Goal: Navigation & Orientation: Find specific page/section

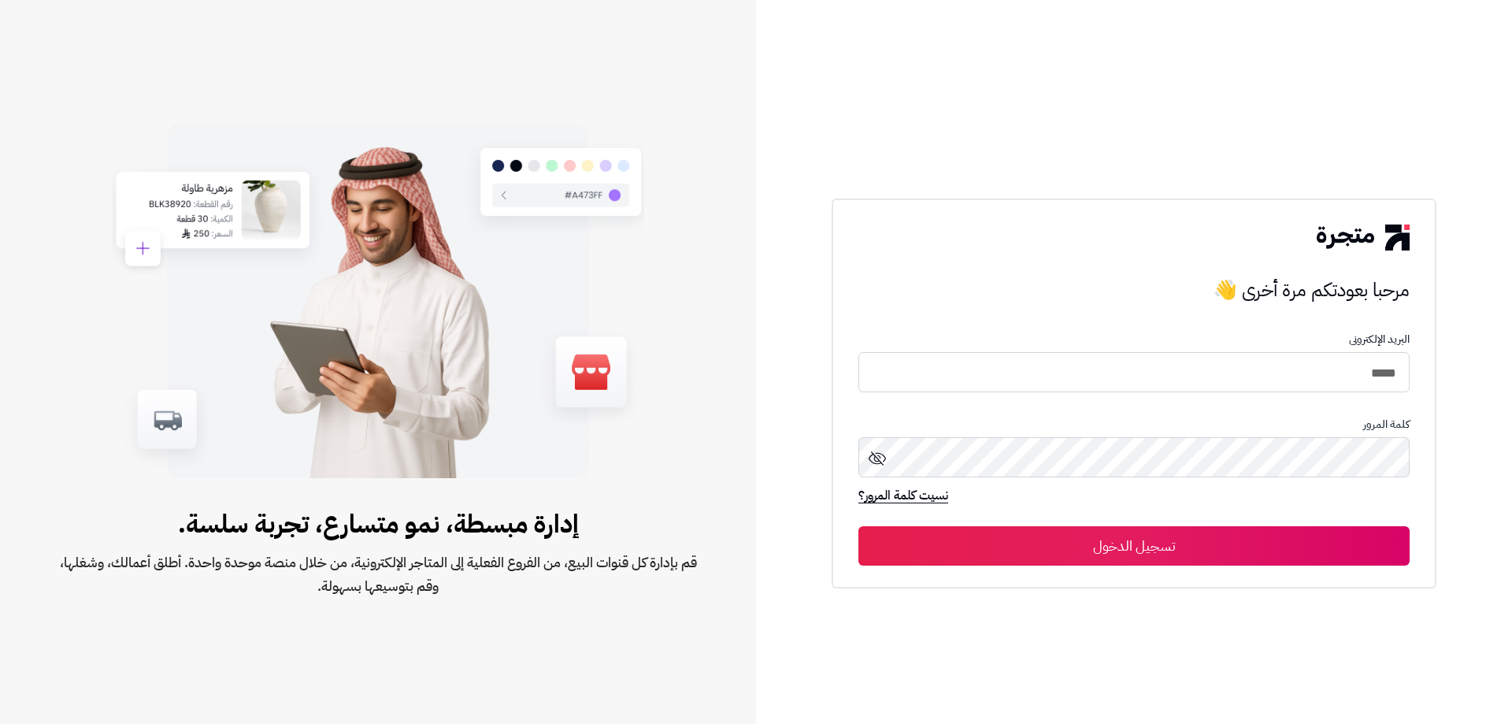
click at [1276, 562] on button "تسجيل الدخول" at bounding box center [1134, 545] width 551 height 39
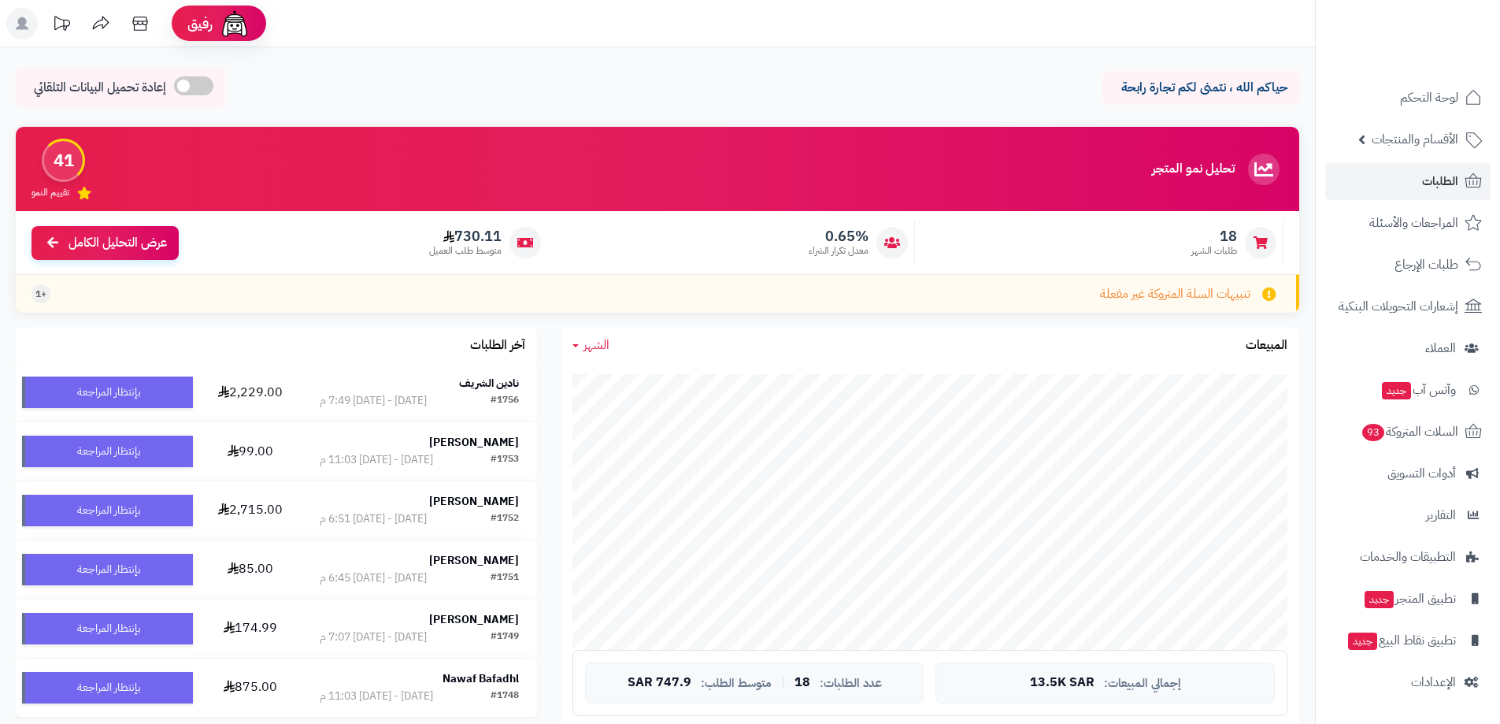
click at [1399, 197] on link "الطلبات" at bounding box center [1408, 181] width 165 height 38
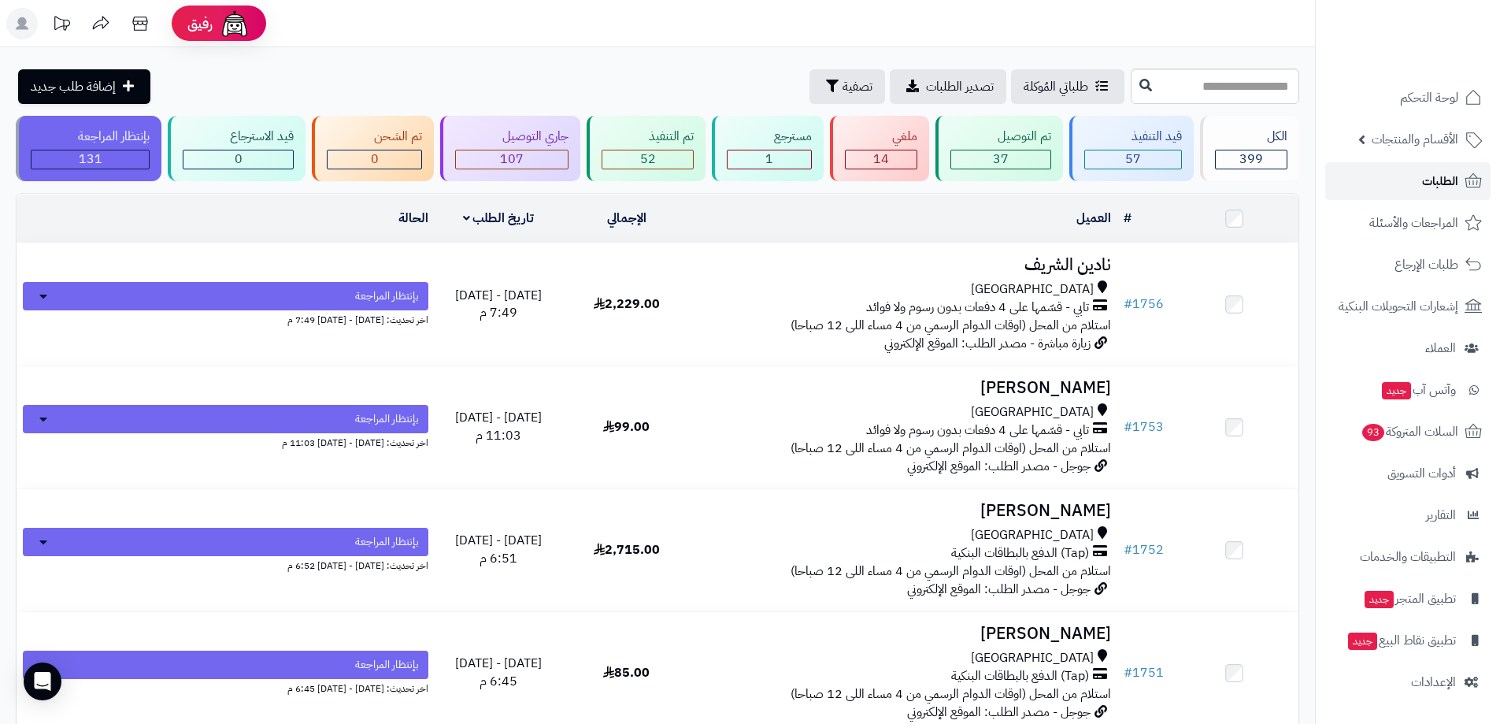
click at [1397, 177] on link "الطلبات" at bounding box center [1408, 181] width 165 height 38
click at [1419, 148] on span "الأقسام والمنتجات" at bounding box center [1415, 139] width 87 height 22
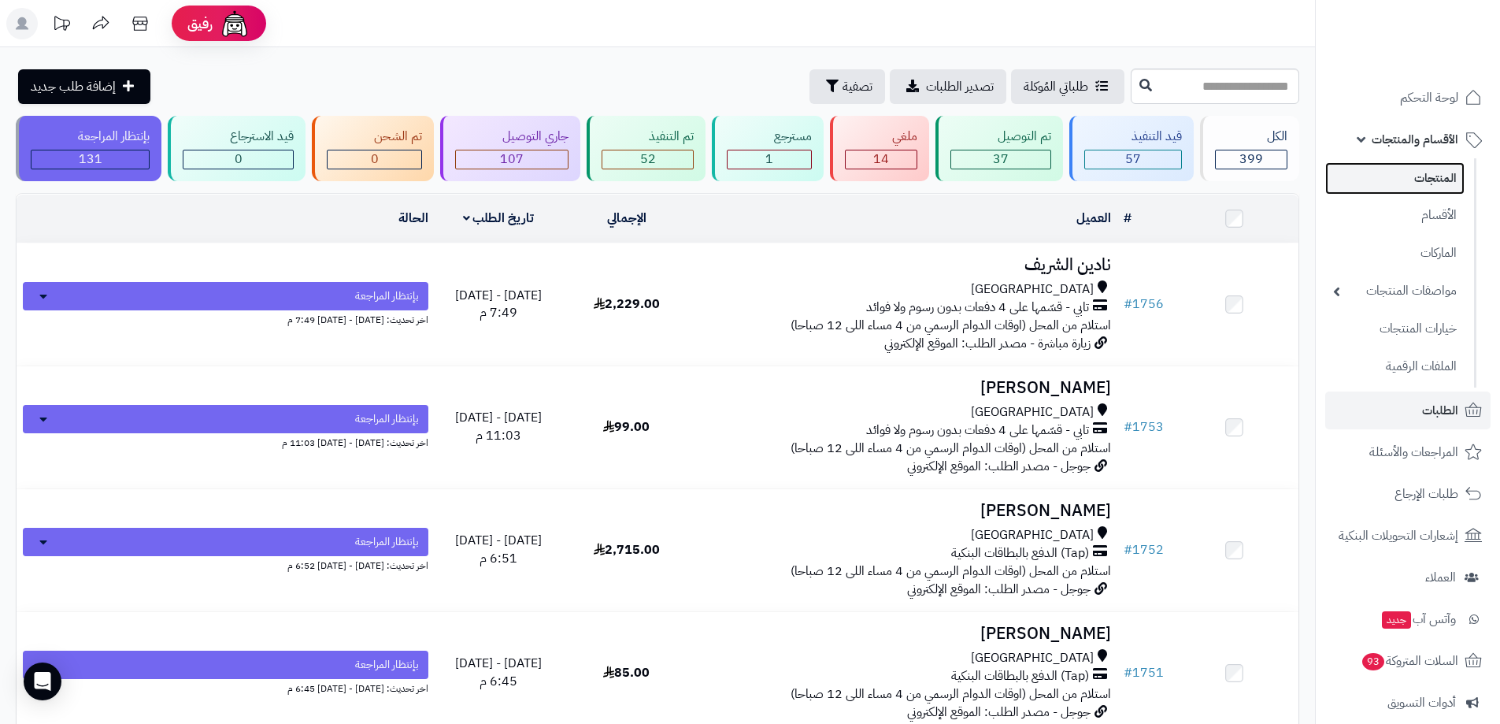
click at [1418, 174] on link "المنتجات" at bounding box center [1395, 178] width 139 height 32
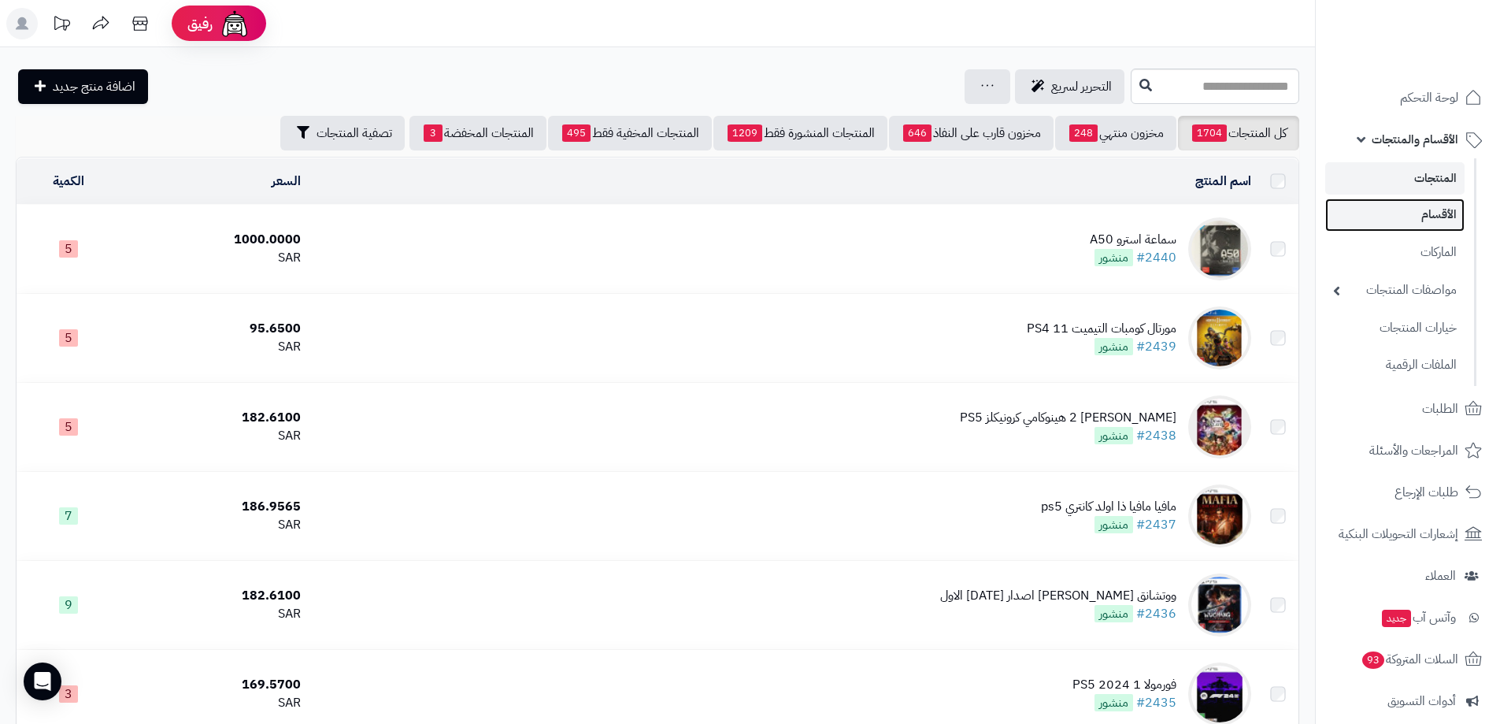
click at [1382, 223] on link "الأقسام" at bounding box center [1395, 214] width 139 height 32
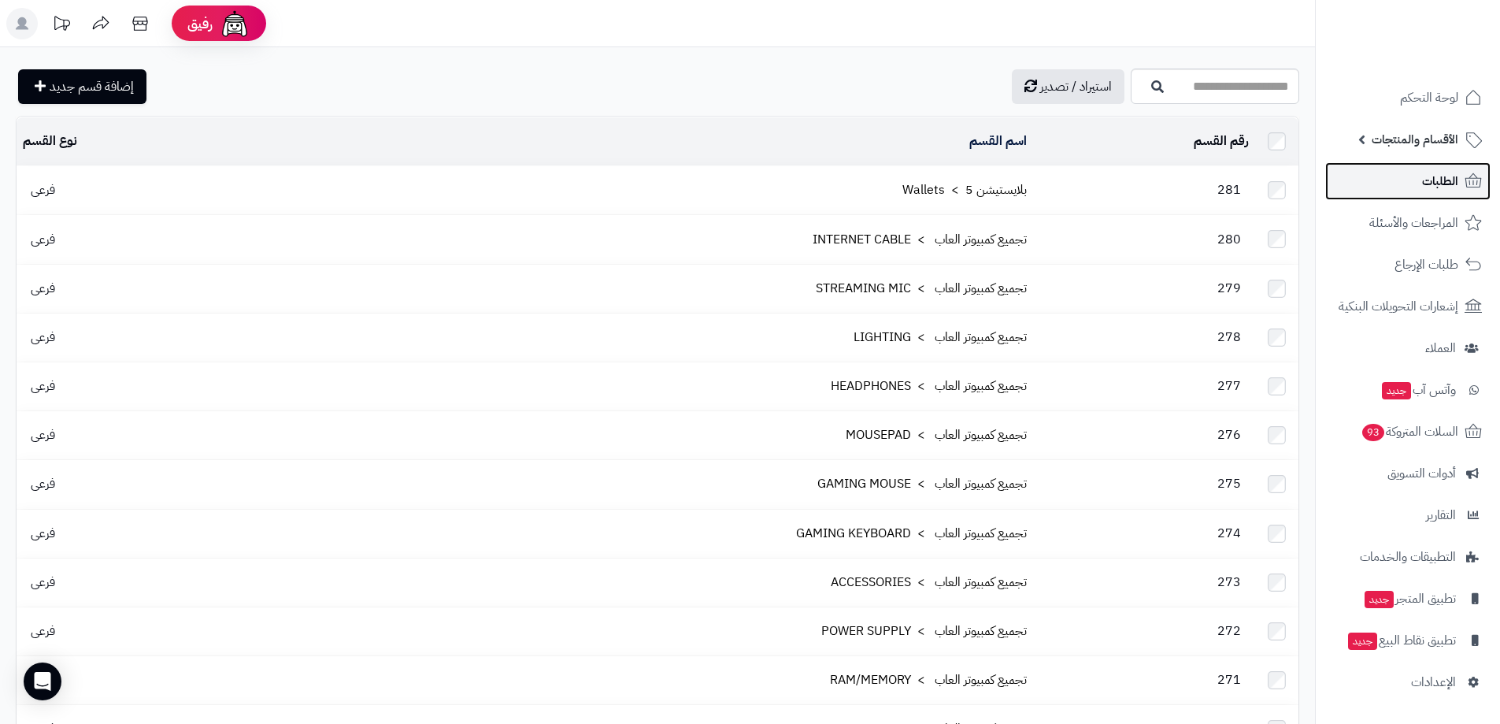
click at [1407, 178] on link "الطلبات" at bounding box center [1408, 181] width 165 height 38
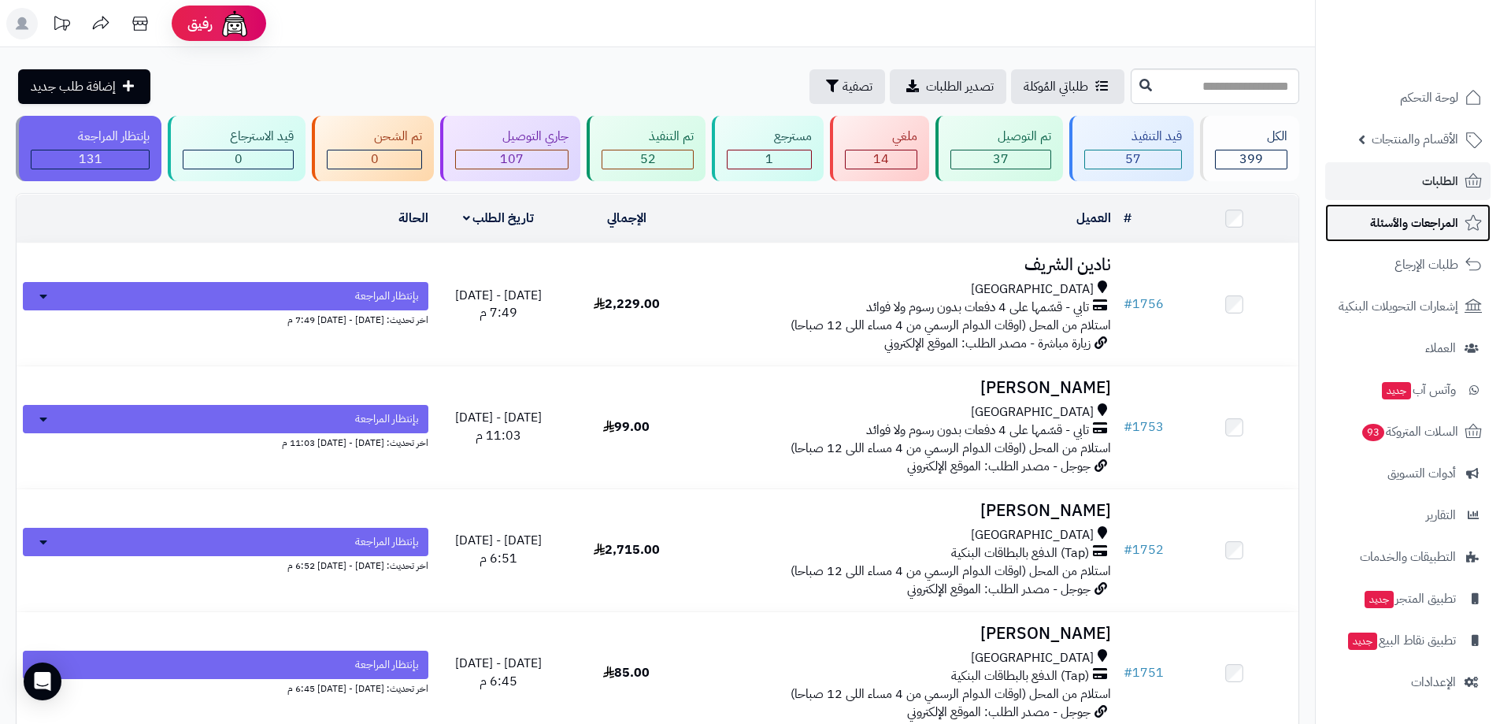
click at [1426, 213] on span "المراجعات والأسئلة" at bounding box center [1415, 223] width 88 height 22
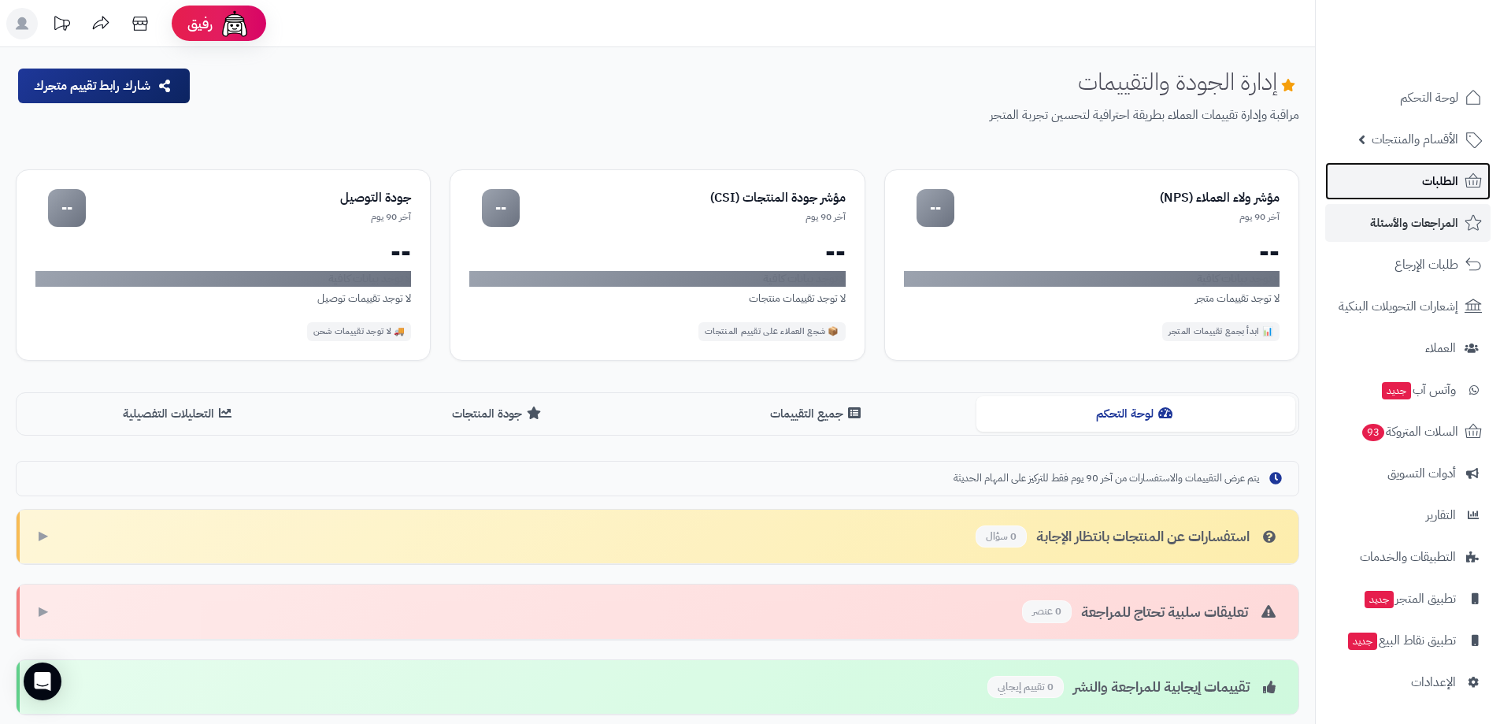
click at [1432, 174] on span "الطلبات" at bounding box center [1441, 181] width 36 height 22
